Goal: Information Seeking & Learning: Learn about a topic

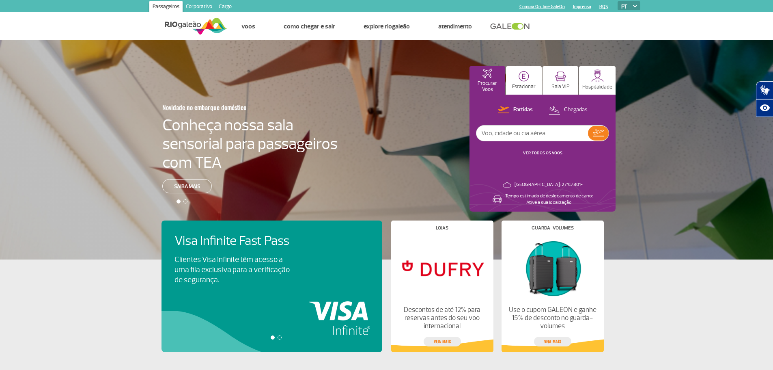
click at [201, 9] on link "Corporativo" at bounding box center [199, 7] width 33 height 13
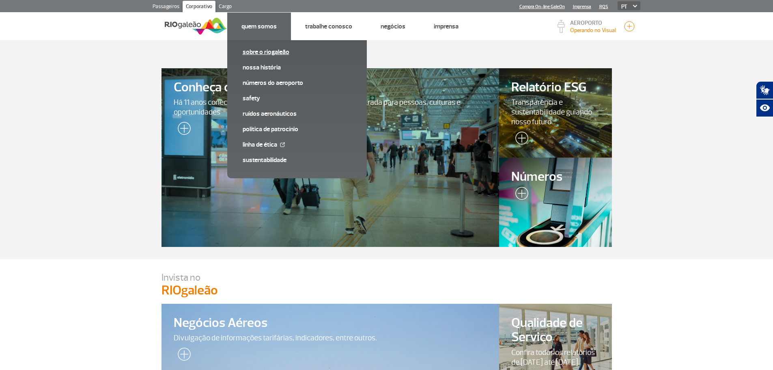
click at [255, 49] on link "Sobre o RIOgaleão" at bounding box center [297, 51] width 109 height 9
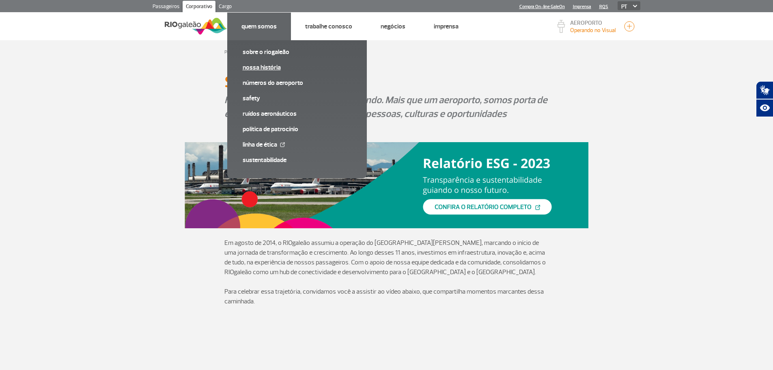
click at [249, 67] on link "Nossa História" at bounding box center [297, 67] width 109 height 9
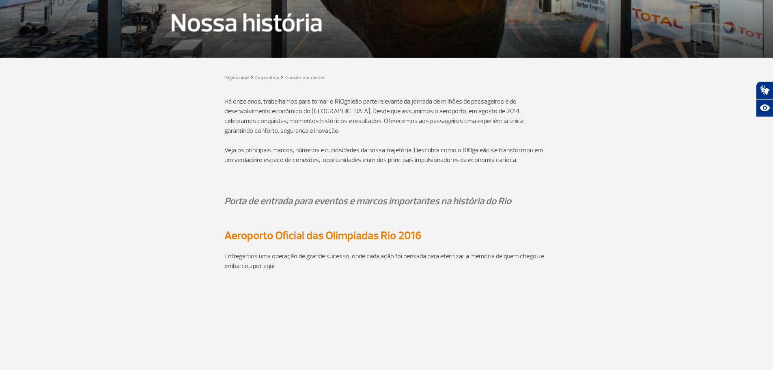
scroll to position [271, 0]
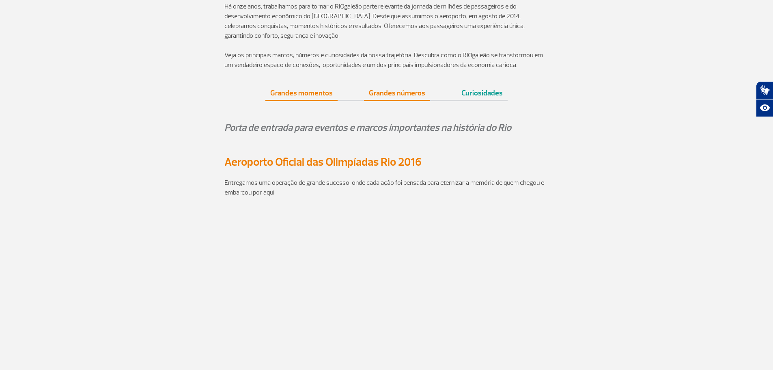
click at [410, 97] on link "Grandes números" at bounding box center [397, 90] width 66 height 20
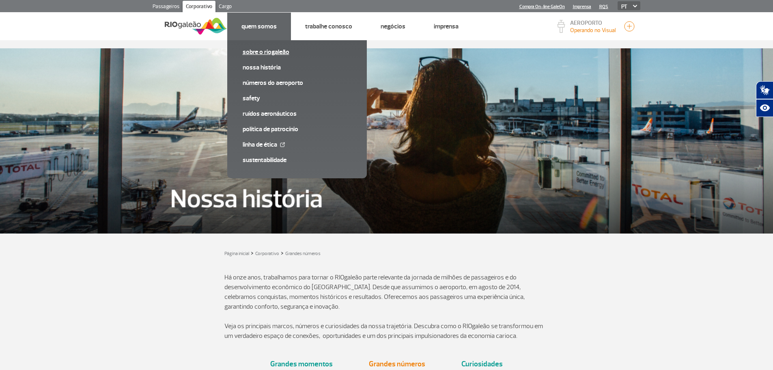
click at [259, 53] on link "Sobre o RIOgaleão" at bounding box center [297, 51] width 109 height 9
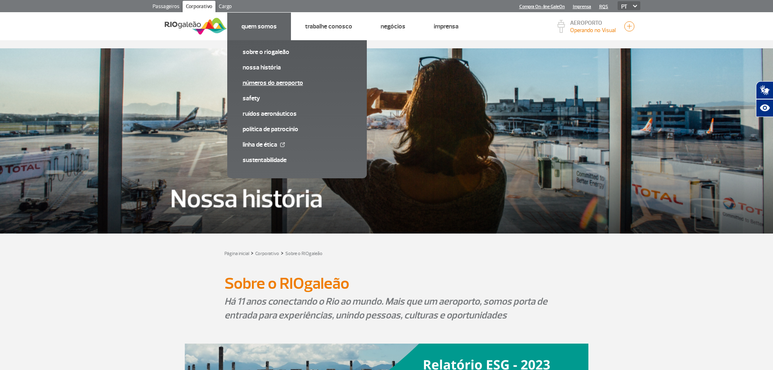
click at [257, 82] on link "Números do Aeroporto" at bounding box center [297, 82] width 109 height 9
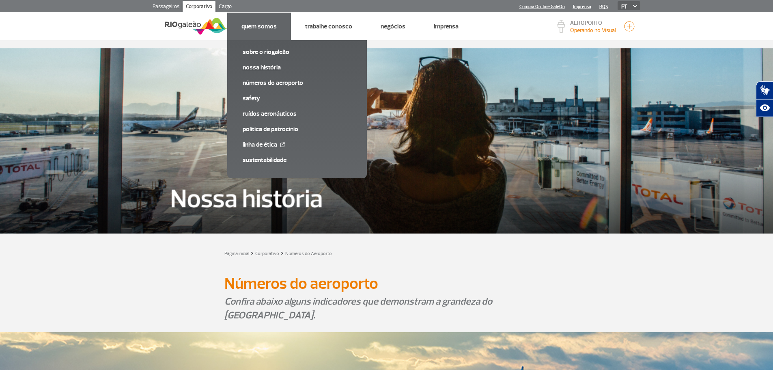
click at [258, 71] on link "Nossa História" at bounding box center [297, 67] width 109 height 9
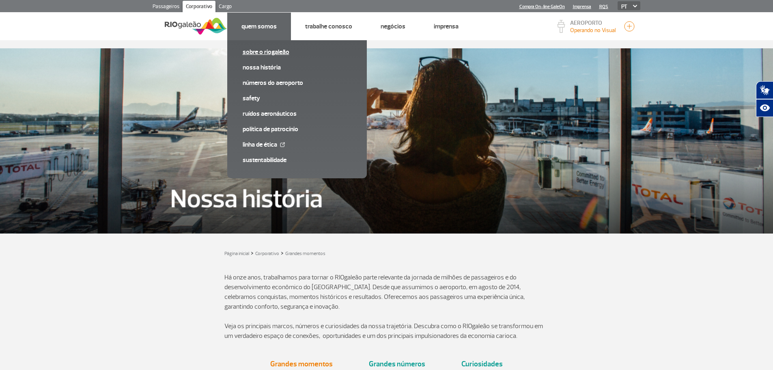
click at [253, 52] on link "Sobre o RIOgaleão" at bounding box center [297, 51] width 109 height 9
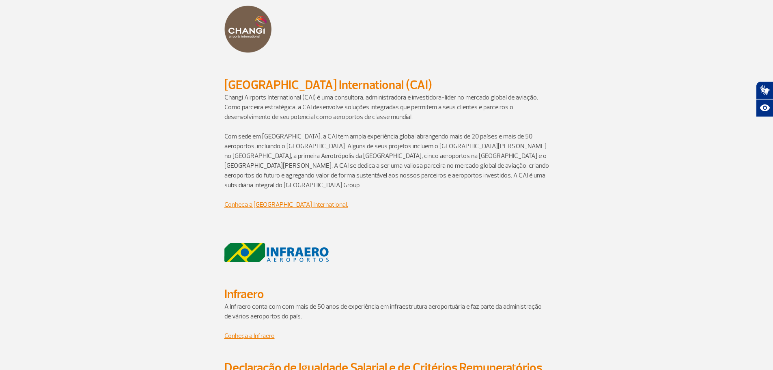
scroll to position [866, 0]
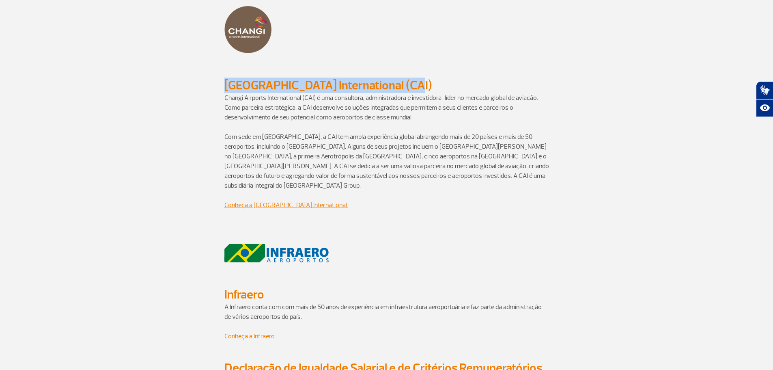
drag, startPoint x: 226, startPoint y: 76, endPoint x: 403, endPoint y: 79, distance: 177.4
click at [403, 79] on h2 "[GEOGRAPHIC_DATA] International (CAI)" at bounding box center [386, 85] width 325 height 15
copy h2 "[GEOGRAPHIC_DATA] International (CAI)"
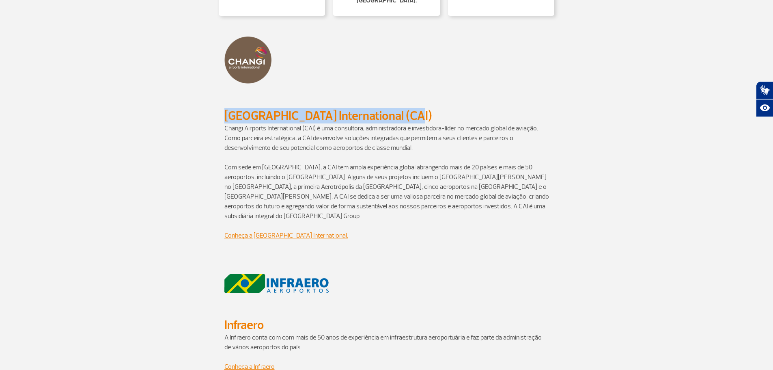
scroll to position [812, 0]
